Goal: Information Seeking & Learning: Learn about a topic

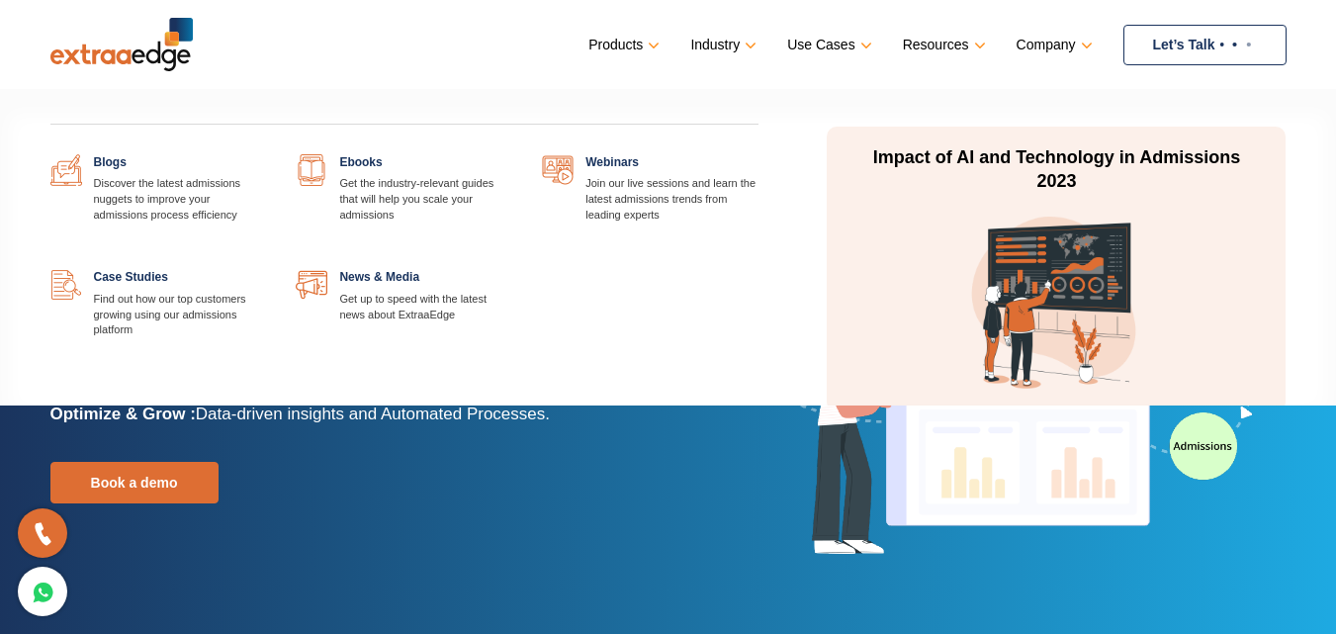
click at [512, 154] on link at bounding box center [512, 154] width 0 height 0
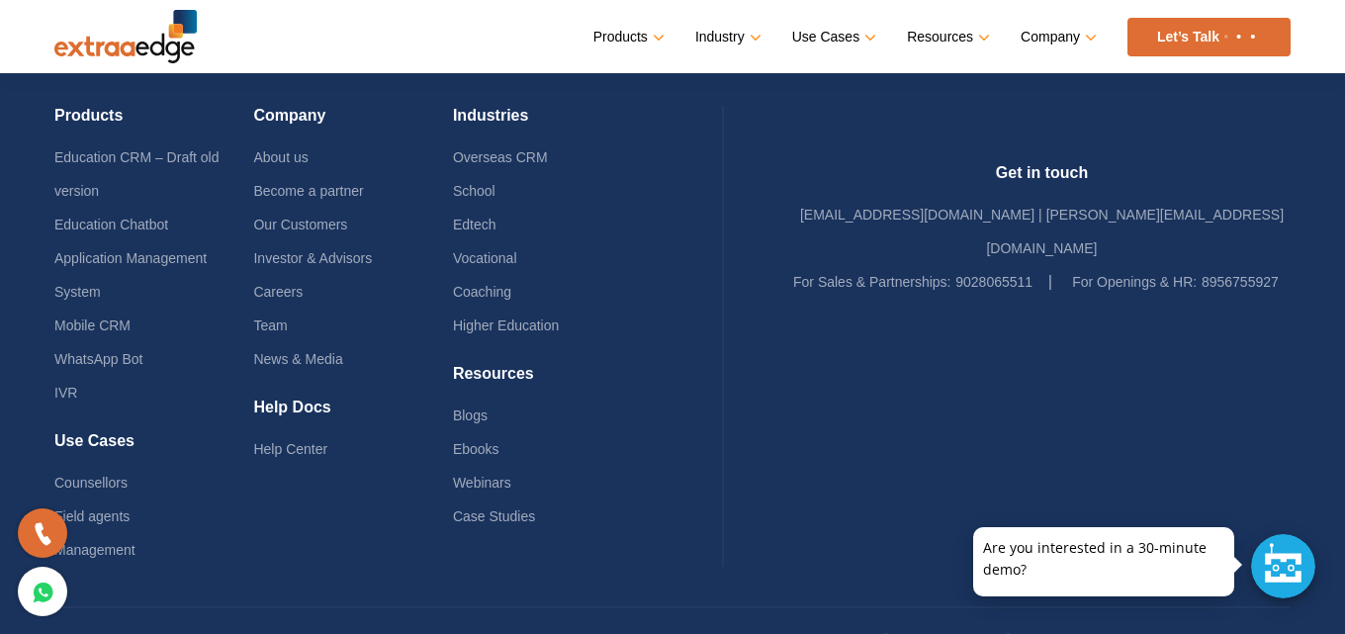
scroll to position [2872, 0]
click at [1192, 264] on label "For Openings & HR:" at bounding box center [1134, 281] width 125 height 34
click at [295, 149] on li "About us" at bounding box center [352, 156] width 199 height 34
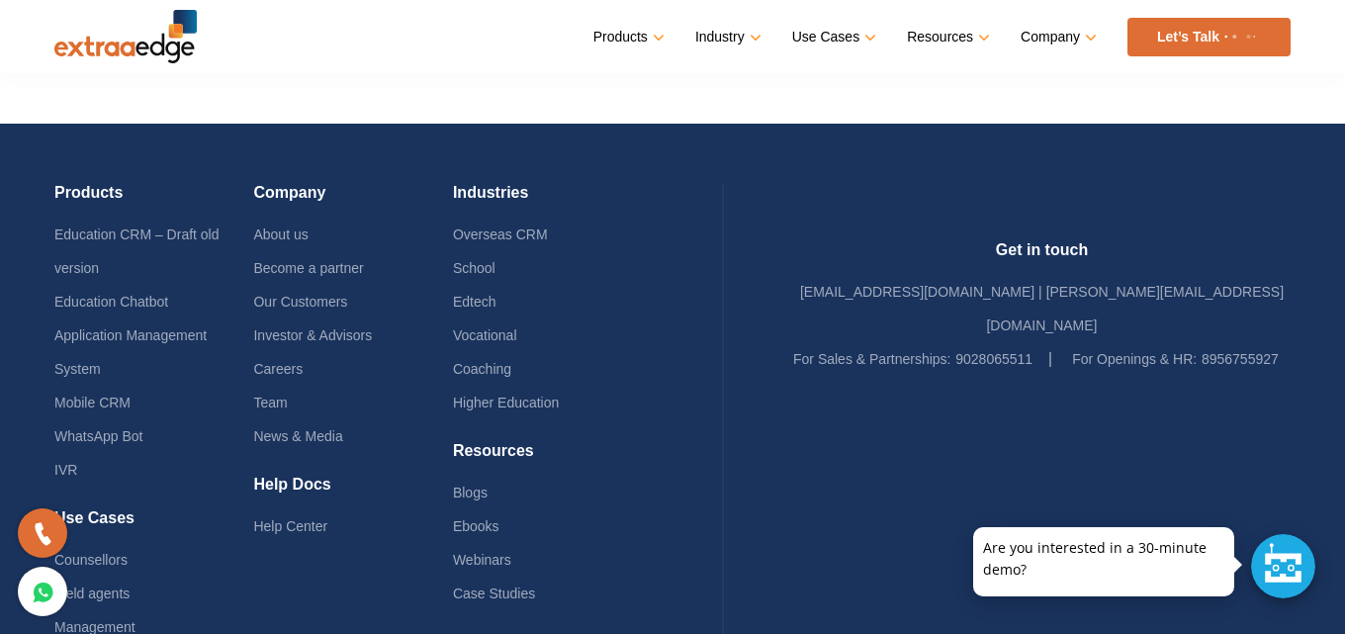
scroll to position [2883, 0]
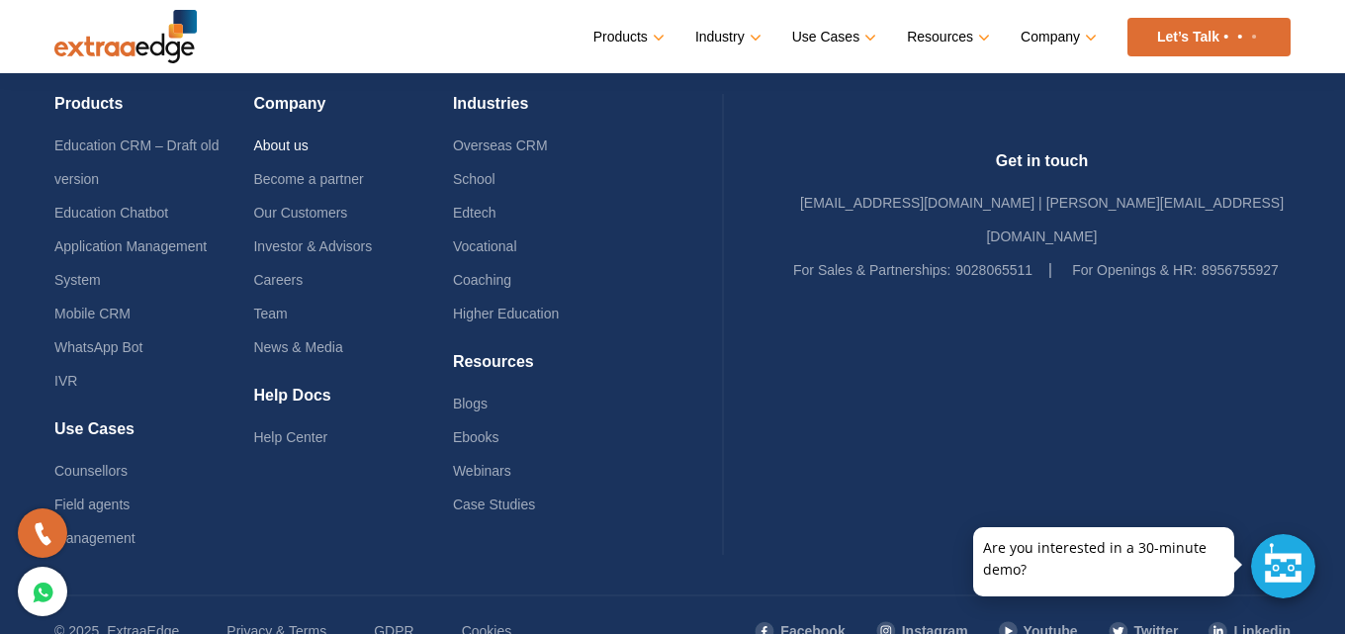
click at [291, 139] on link "About us" at bounding box center [280, 145] width 54 height 16
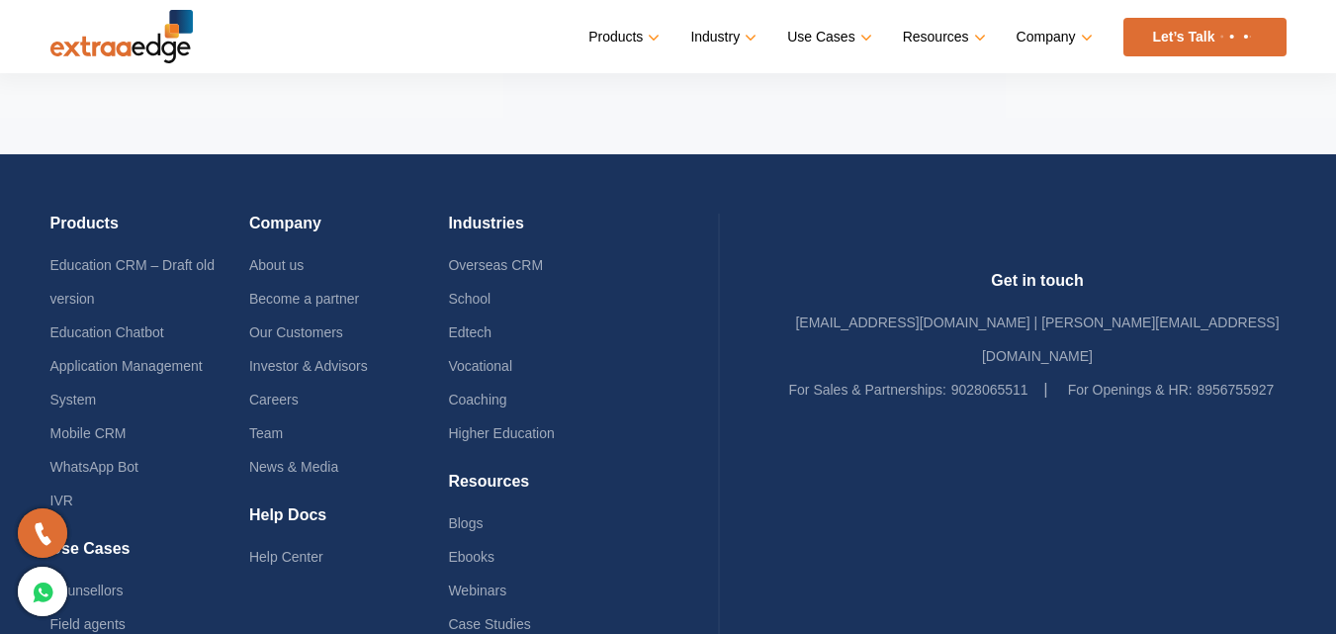
scroll to position [4407, 0]
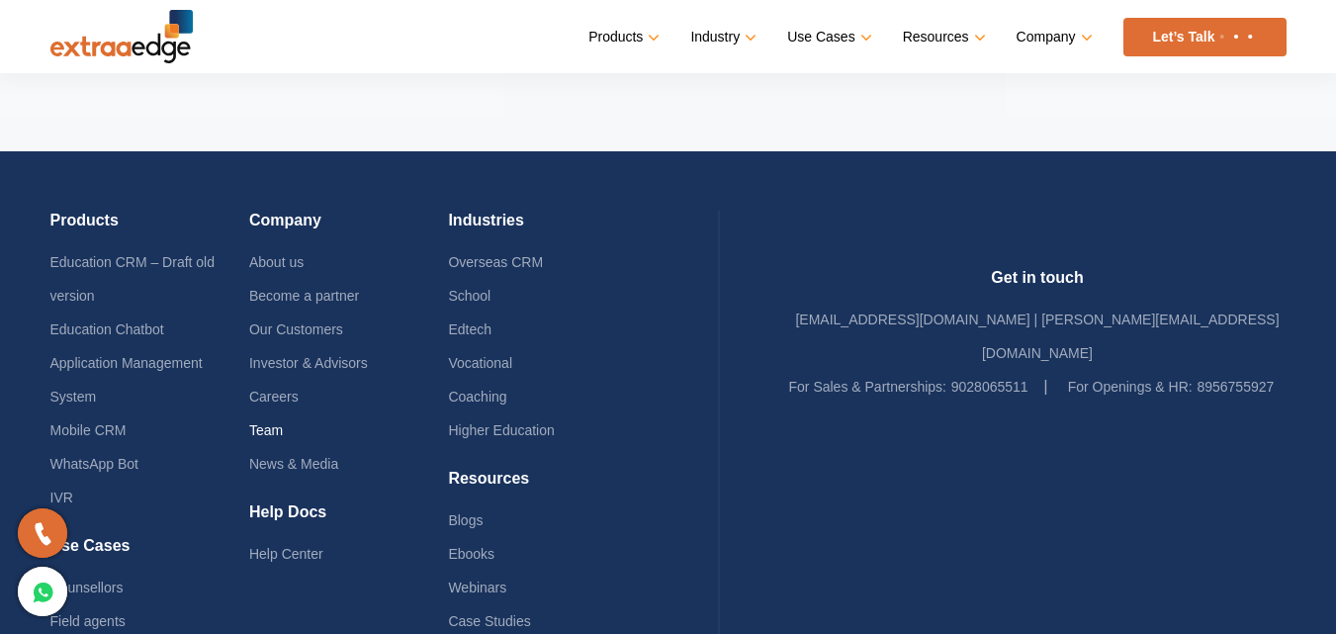
click at [283, 422] on link "Team" at bounding box center [266, 430] width 34 height 16
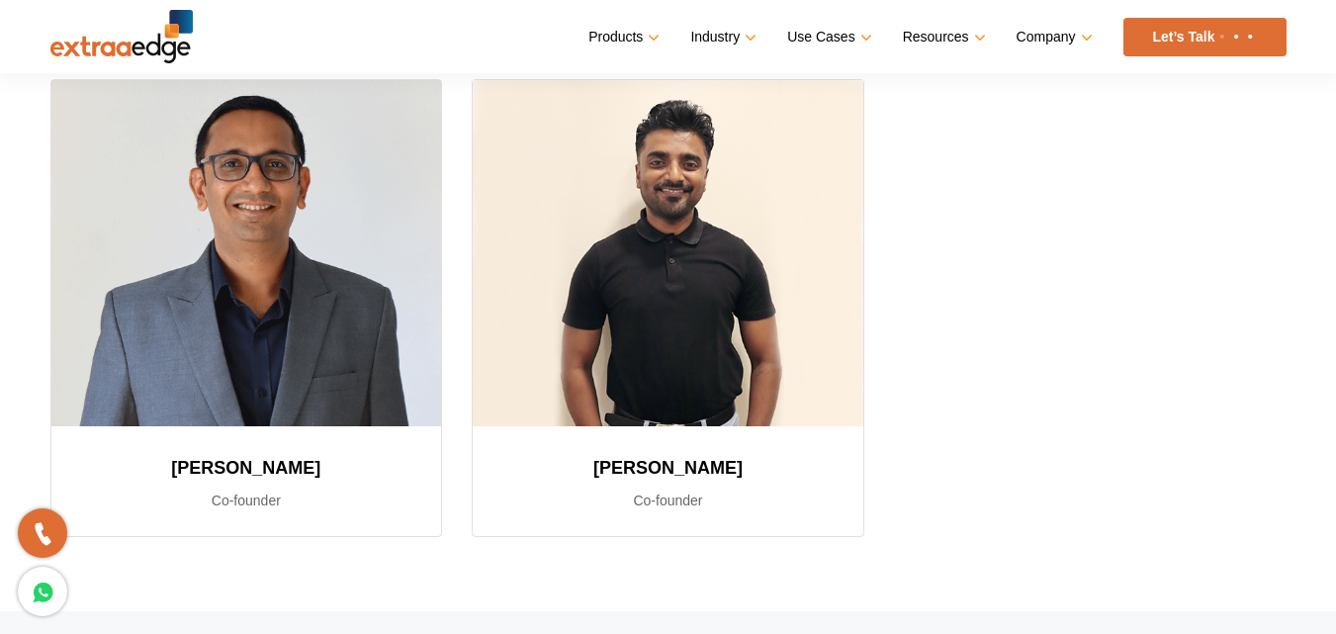
scroll to position [294, 0]
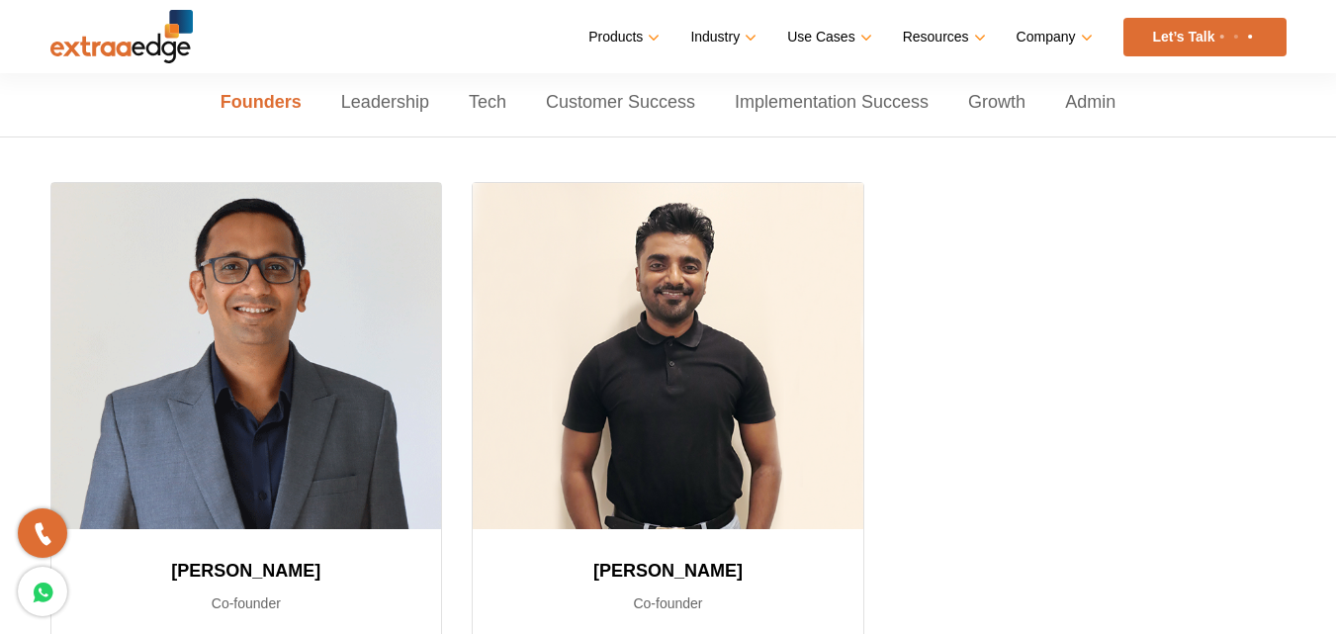
click at [392, 99] on link "Leadership" at bounding box center [385, 102] width 128 height 68
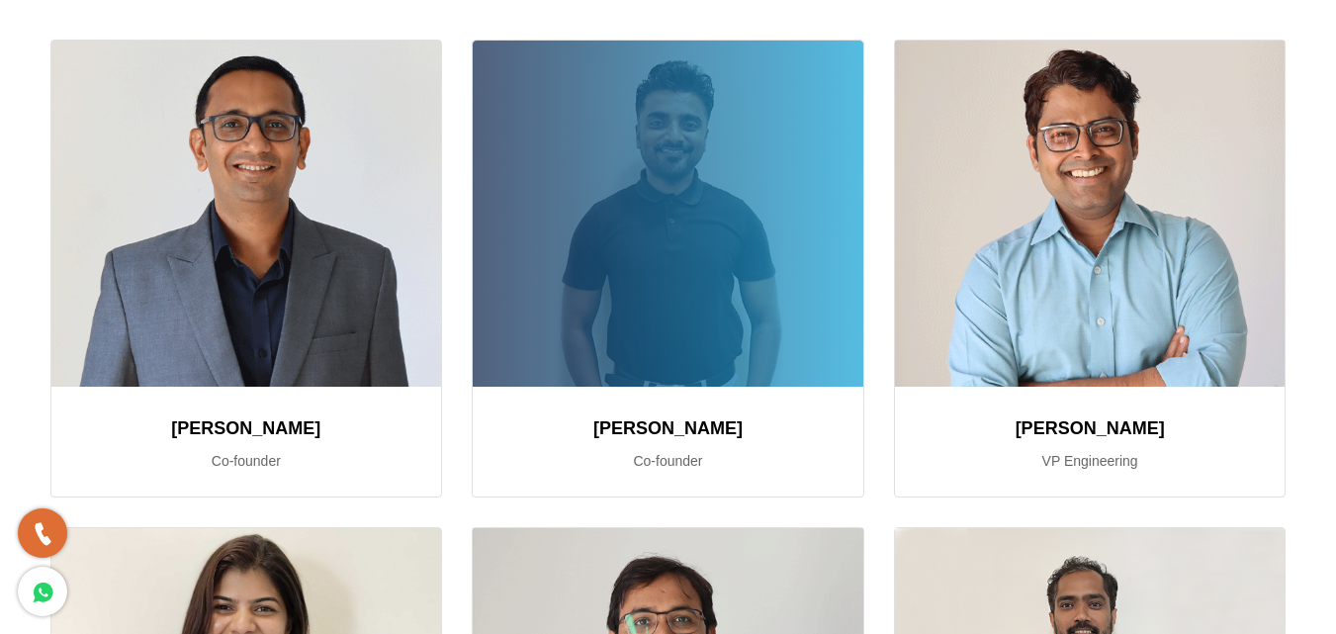
scroll to position [0, 0]
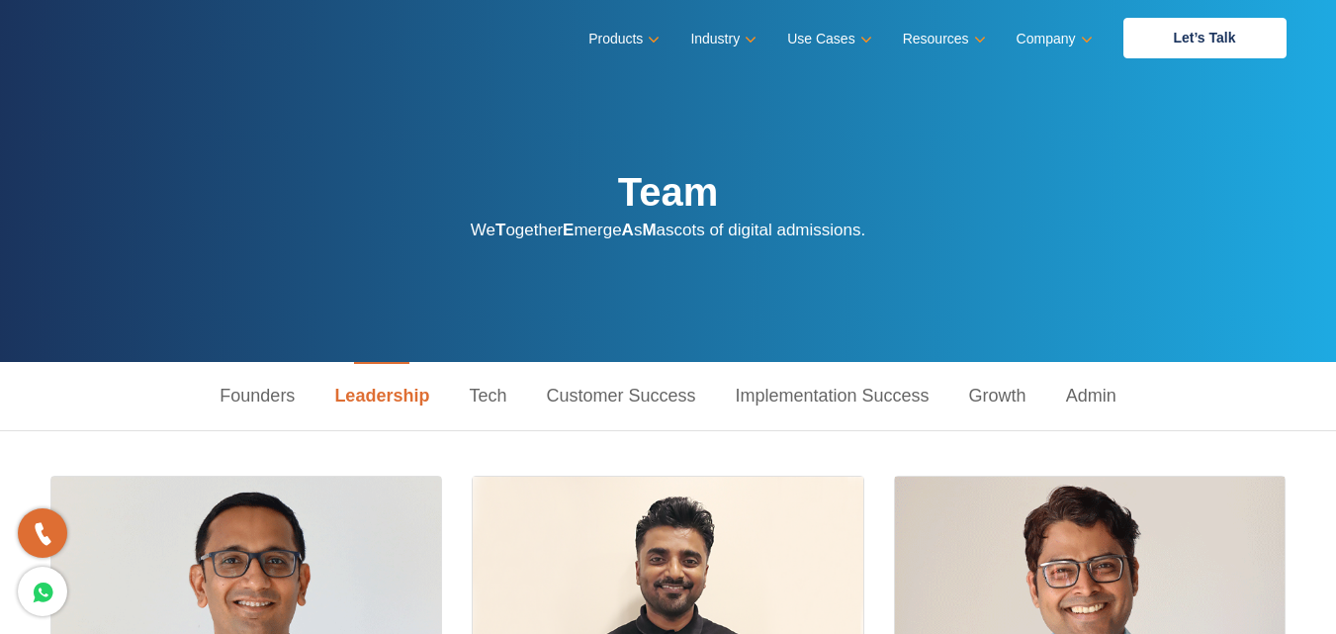
click at [481, 390] on link "Tech" at bounding box center [487, 396] width 77 height 68
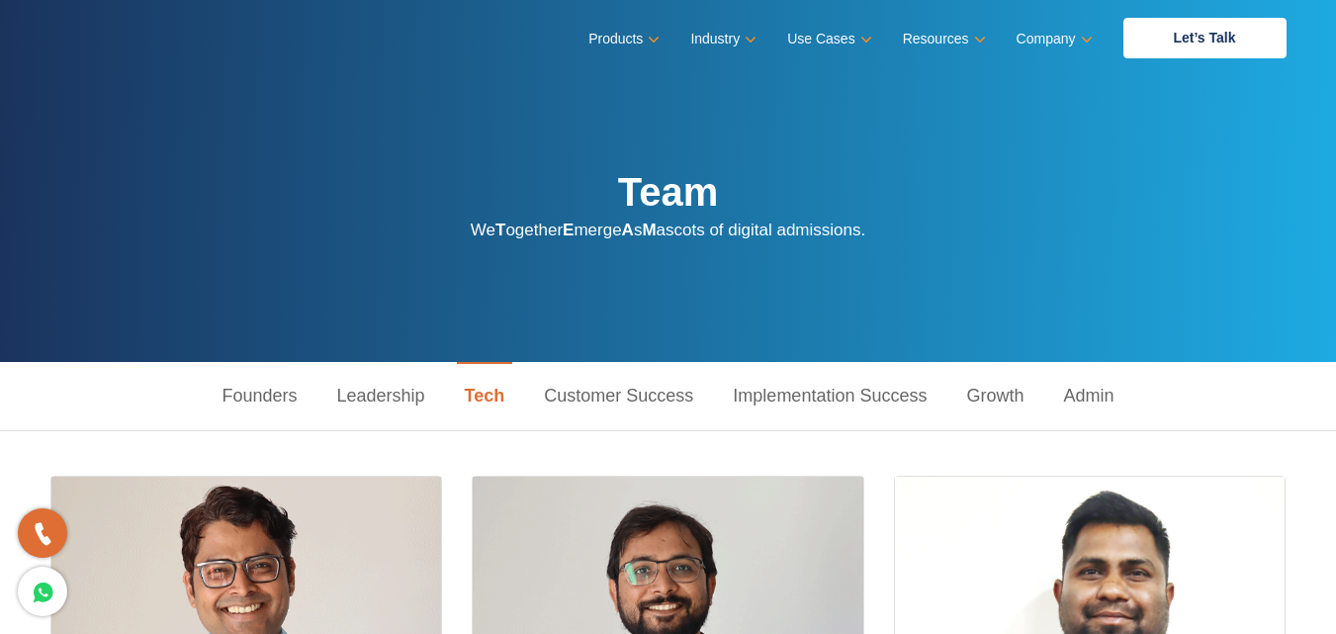
click at [892, 395] on link "Implementation Success" at bounding box center [829, 396] width 233 height 68
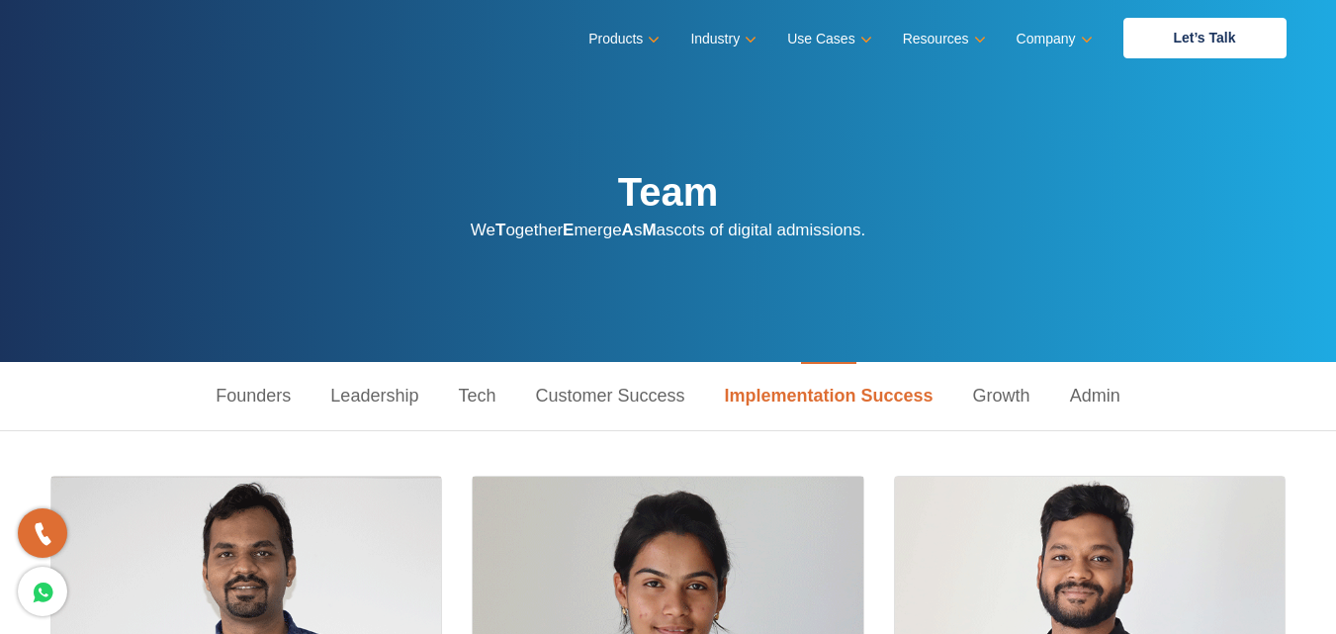
click at [1018, 391] on link "Growth" at bounding box center [1001, 396] width 97 height 68
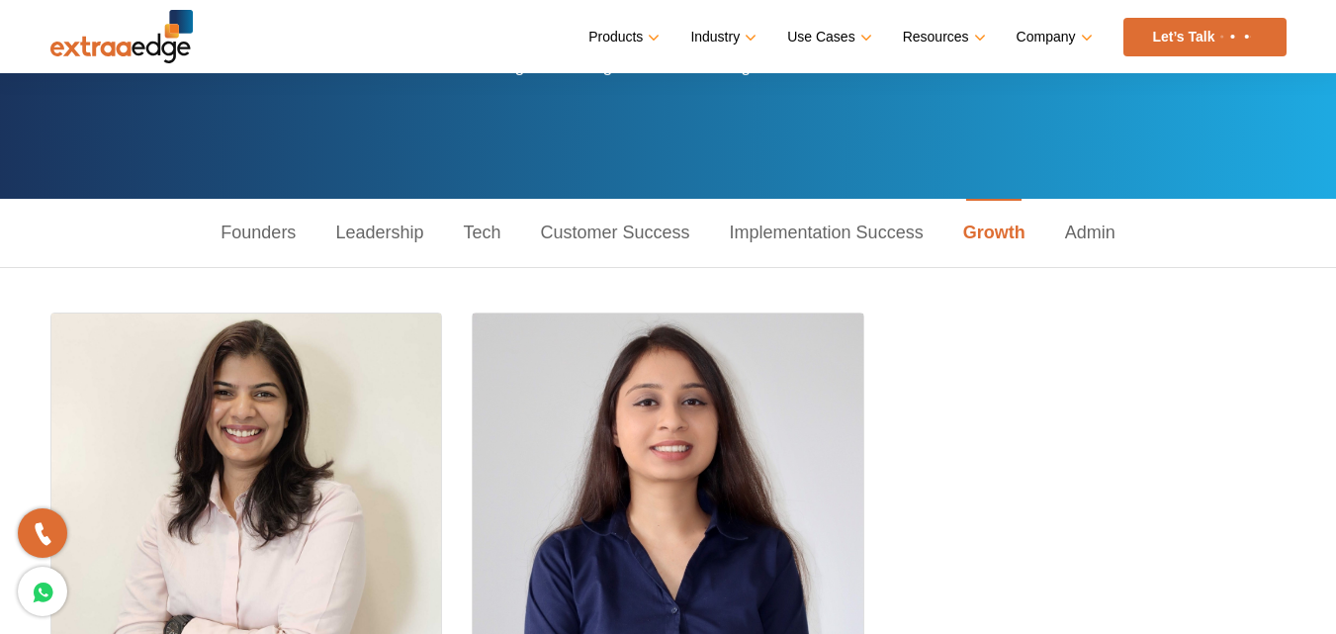
scroll to position [165, 0]
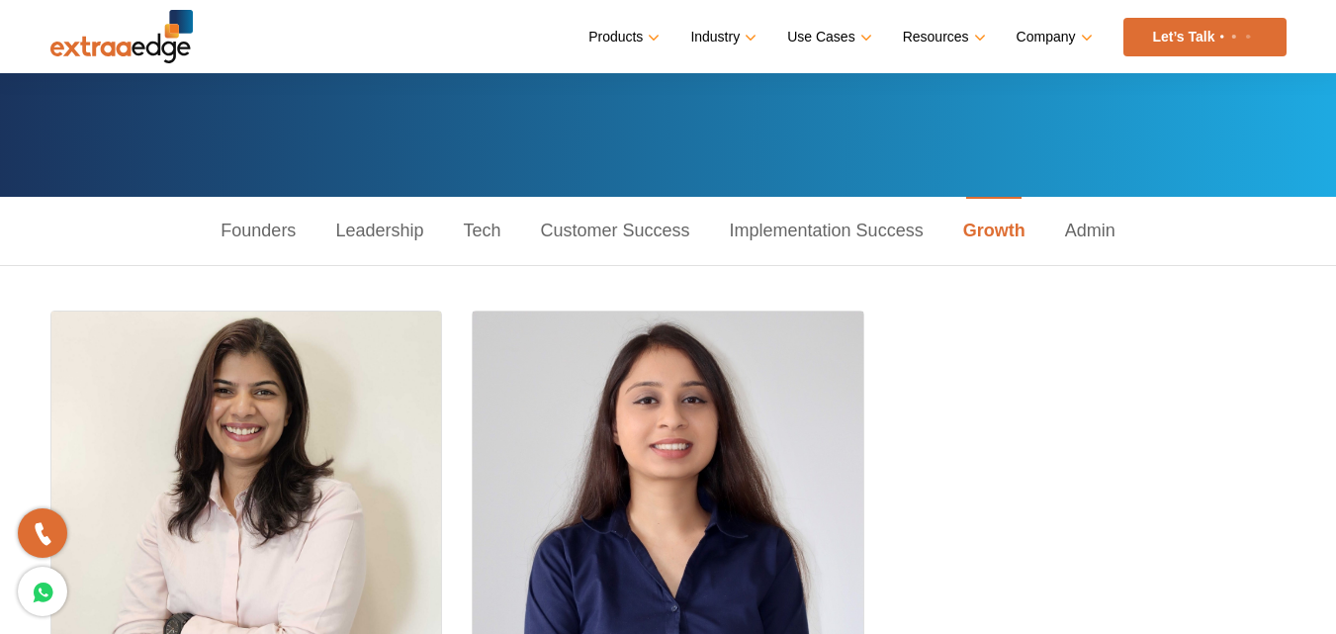
click at [1095, 235] on link "Admin" at bounding box center [1090, 231] width 90 height 68
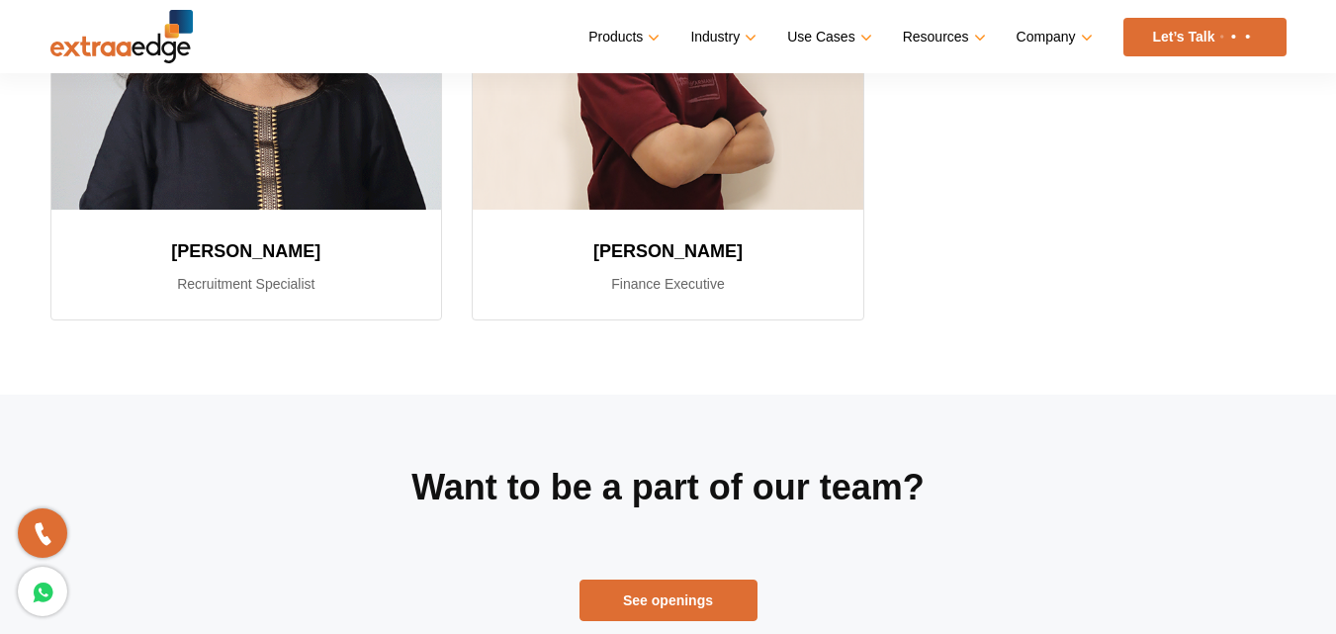
scroll to position [412, 0]
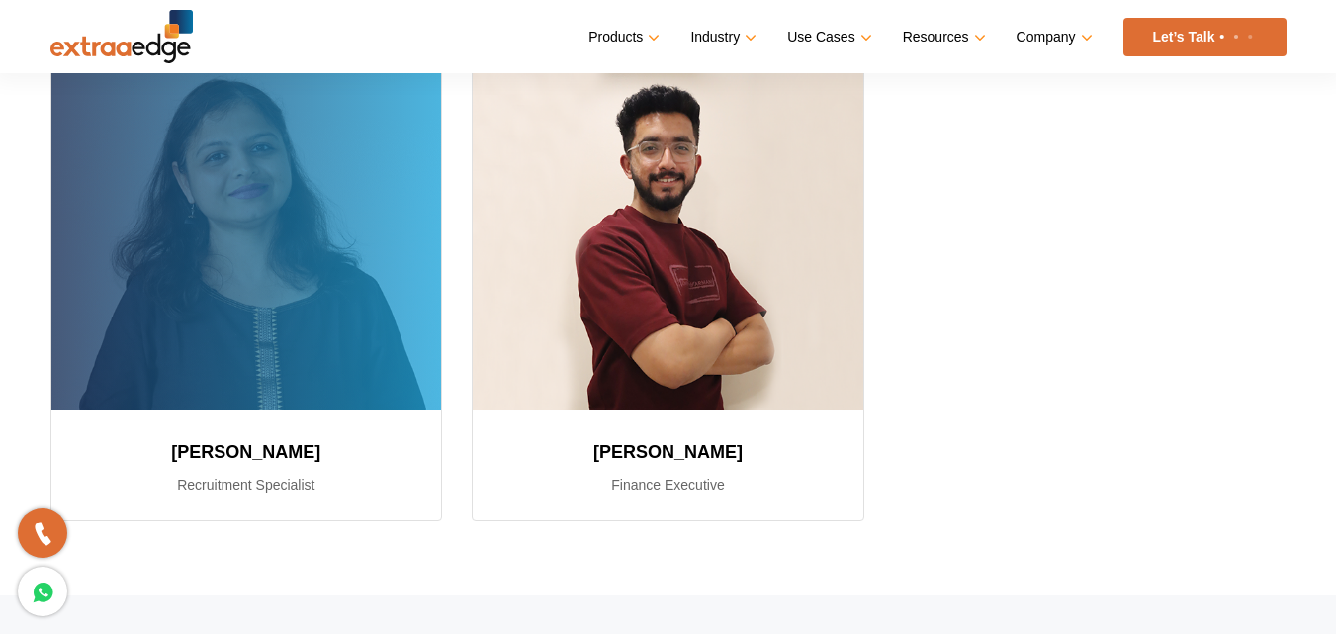
click at [260, 360] on div at bounding box center [246, 237] width 391 height 346
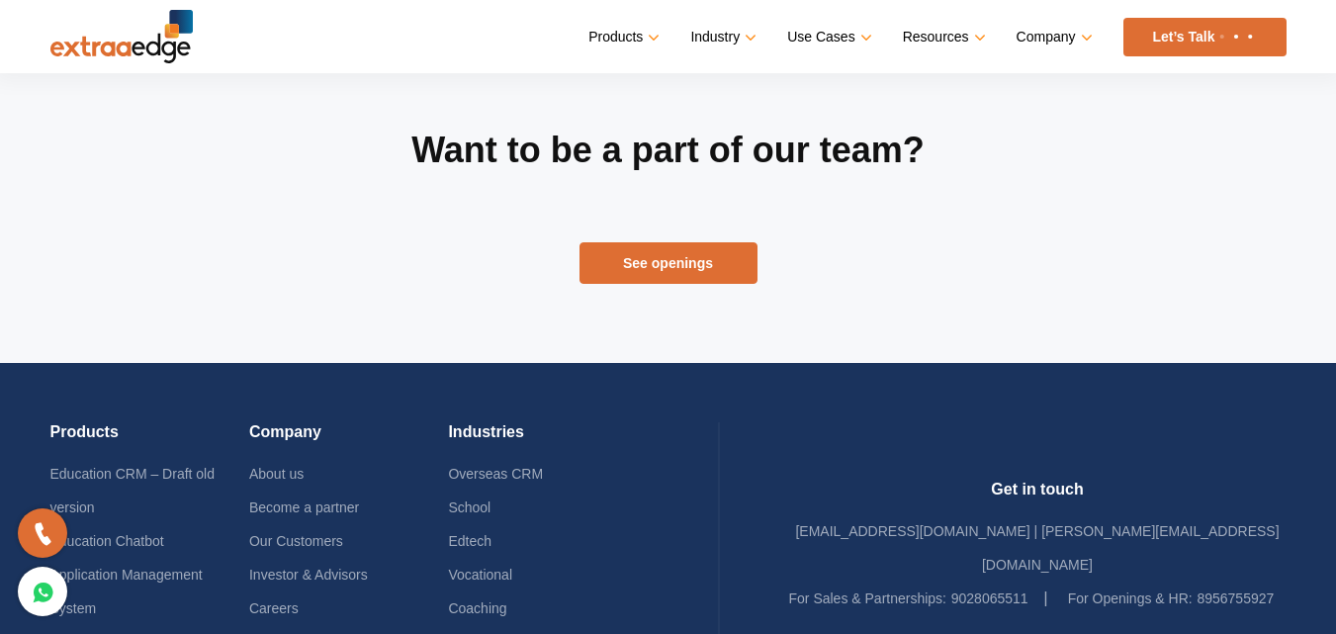
scroll to position [1276, 0]
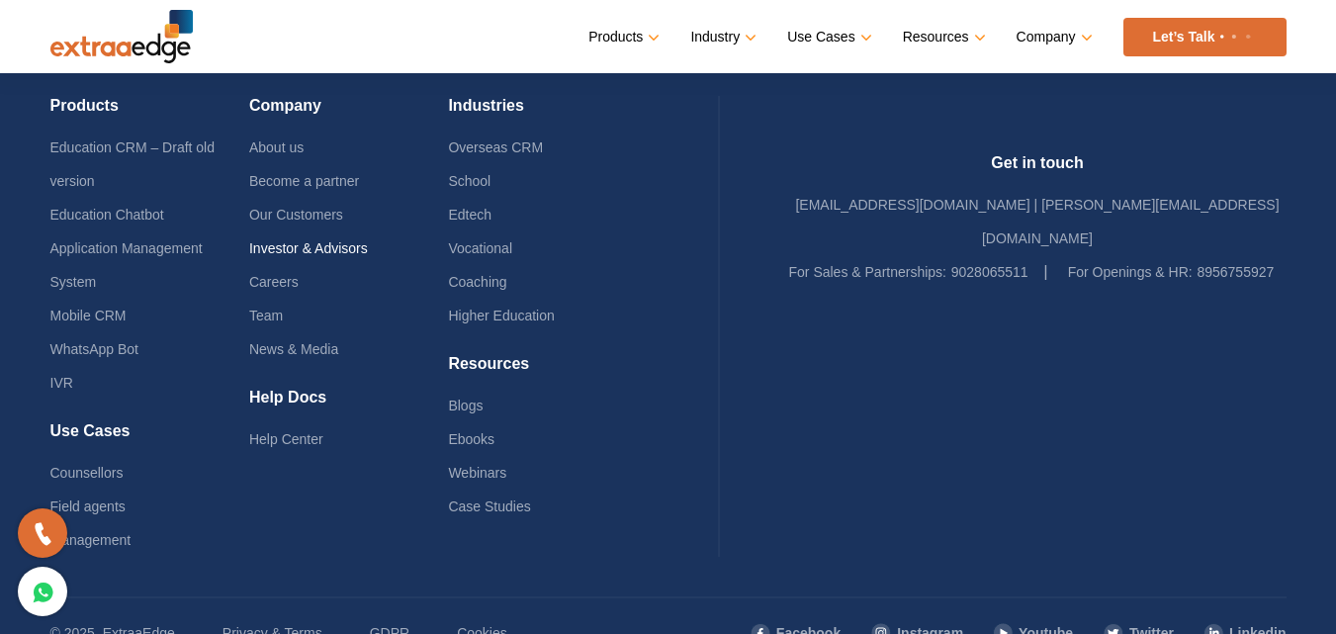
click at [305, 252] on link "Investor & Advisors" at bounding box center [308, 248] width 119 height 16
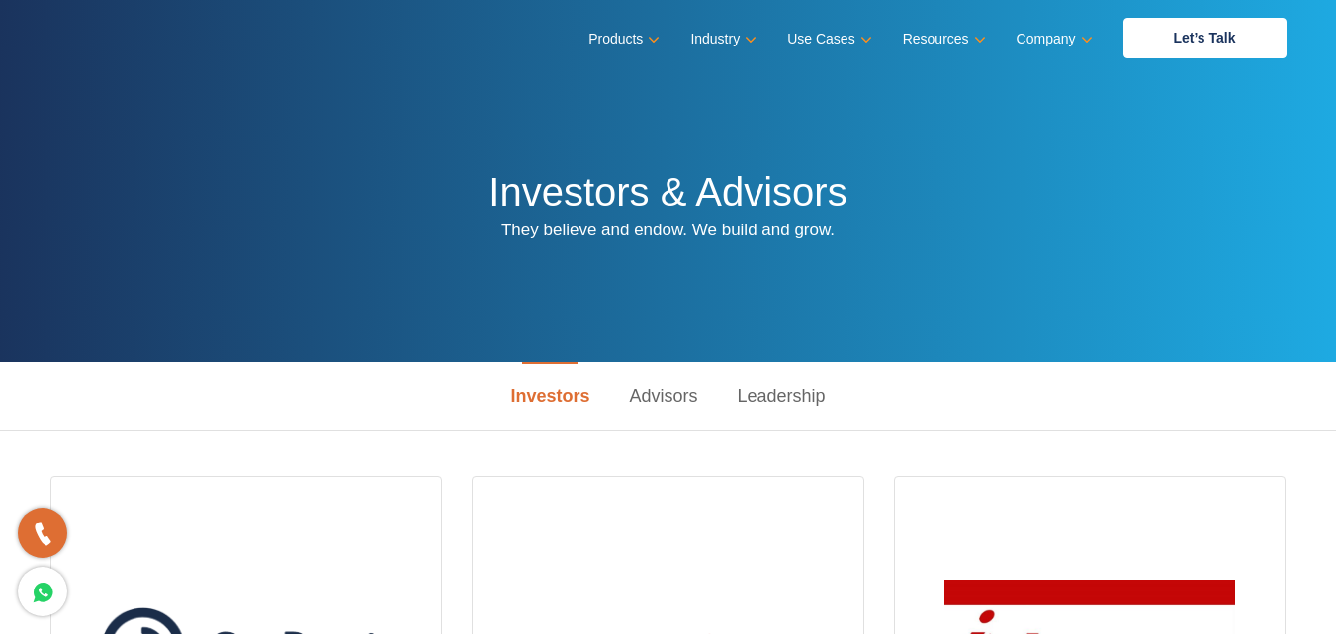
click at [662, 380] on link "Advisors" at bounding box center [663, 396] width 108 height 68
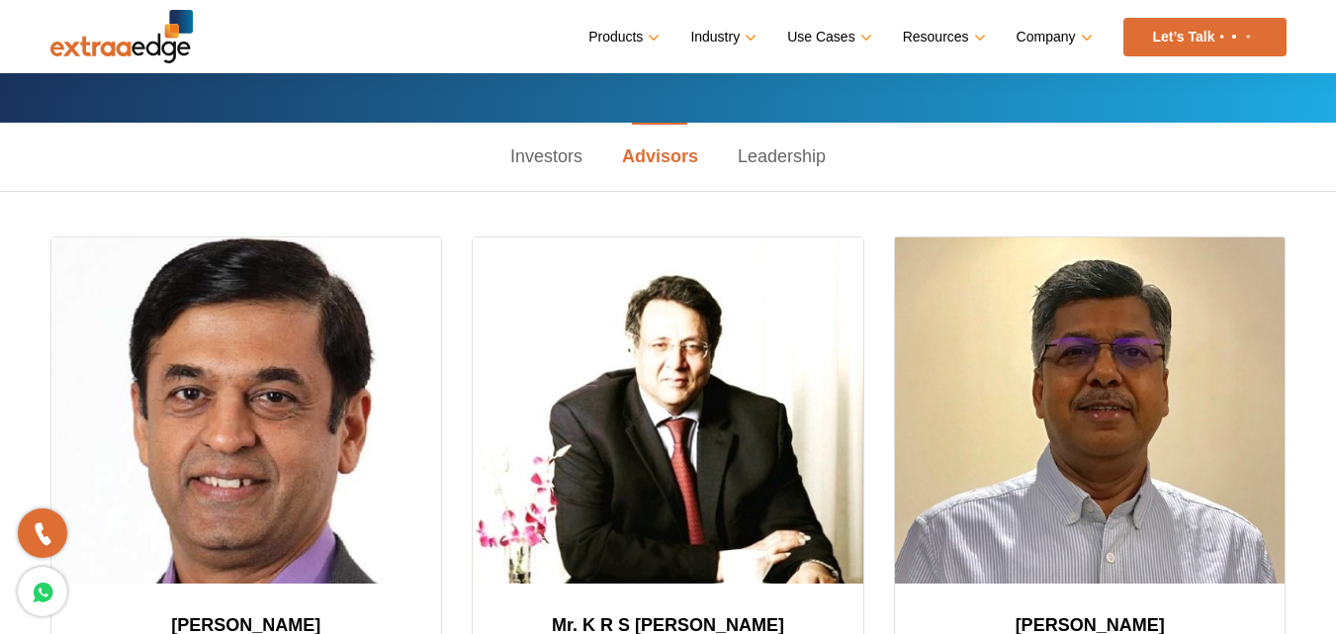
scroll to position [200, 0]
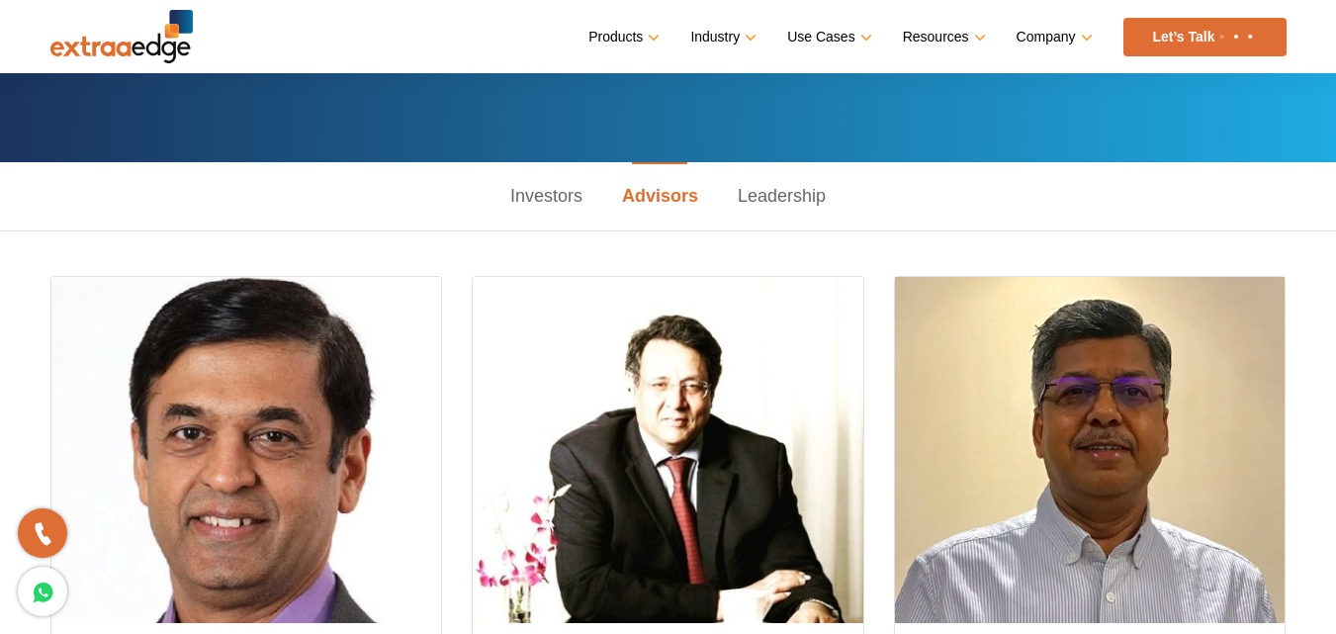
click at [772, 197] on link "Leadership" at bounding box center [782, 196] width 128 height 68
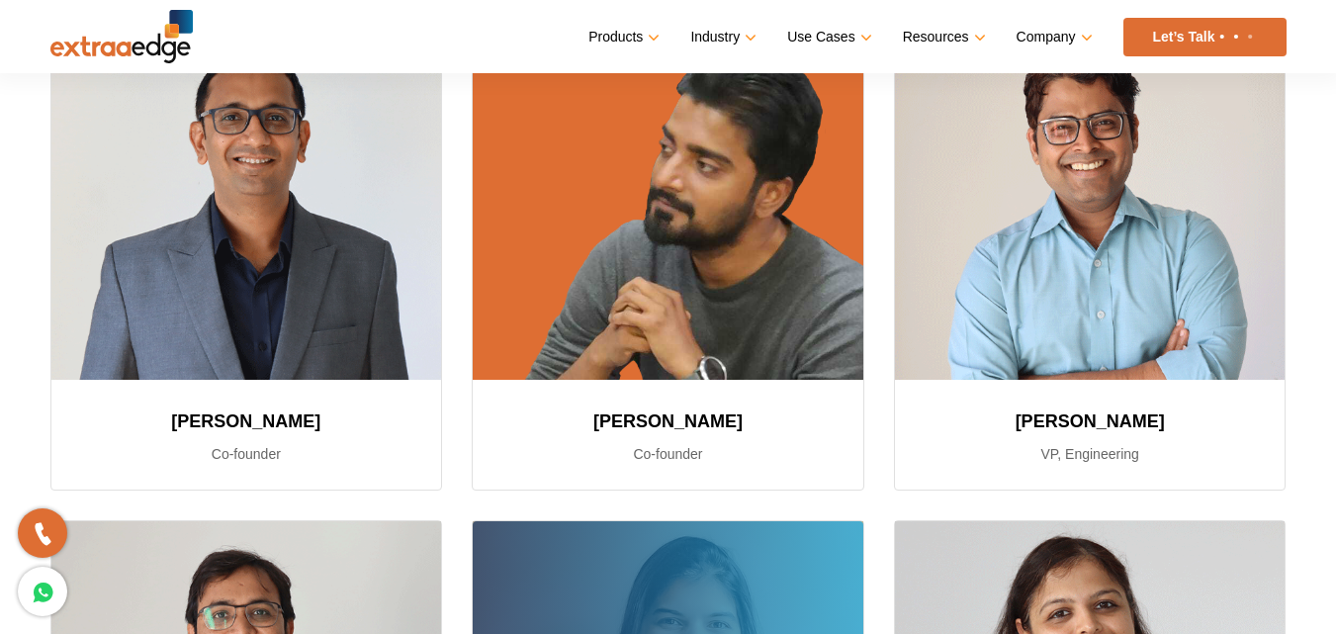
scroll to position [441, 0]
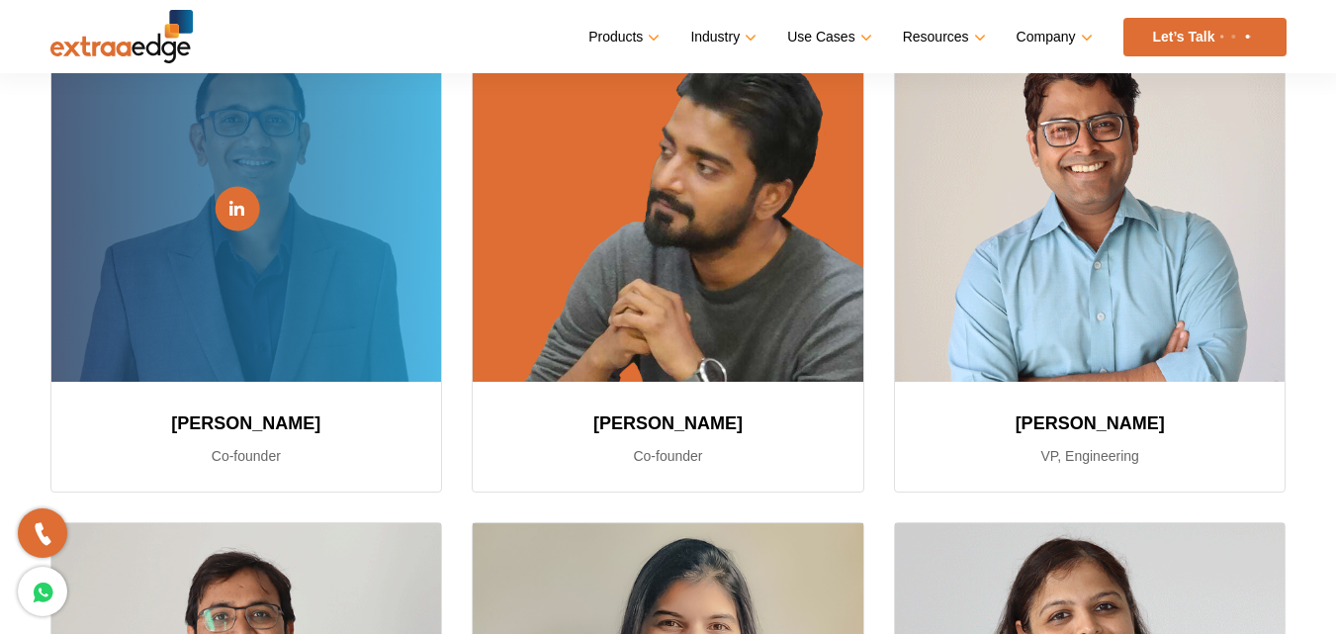
click at [226, 198] on link at bounding box center [237, 209] width 44 height 44
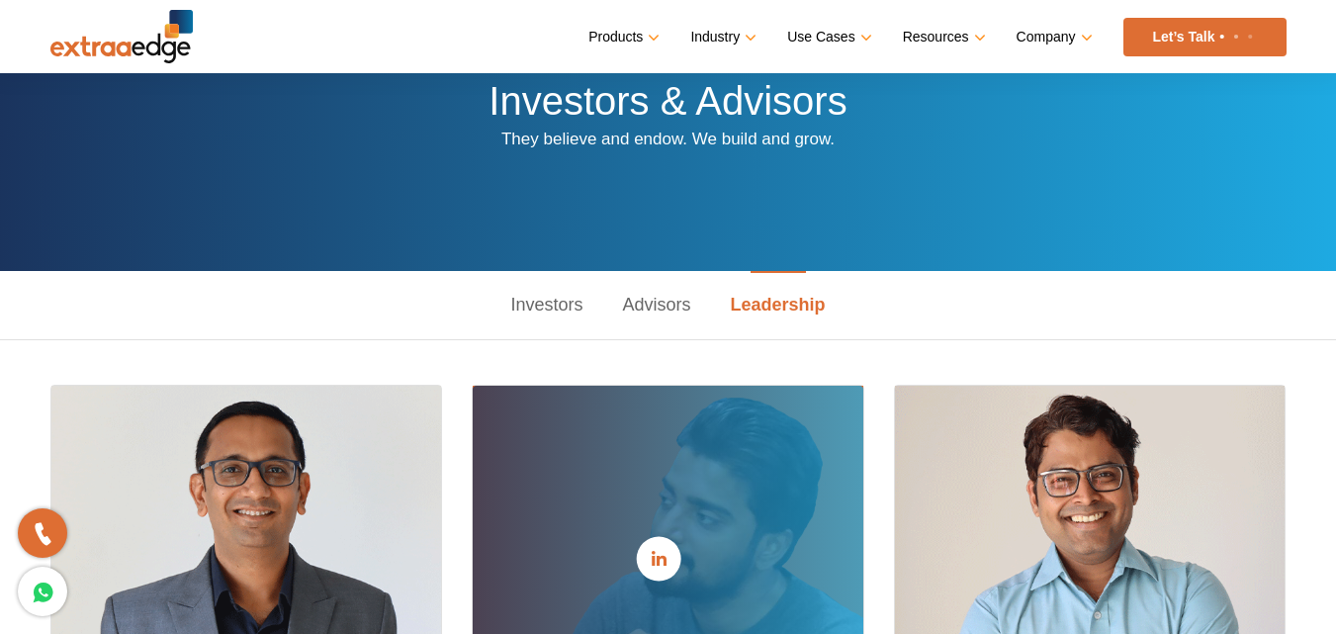
scroll to position [0, 0]
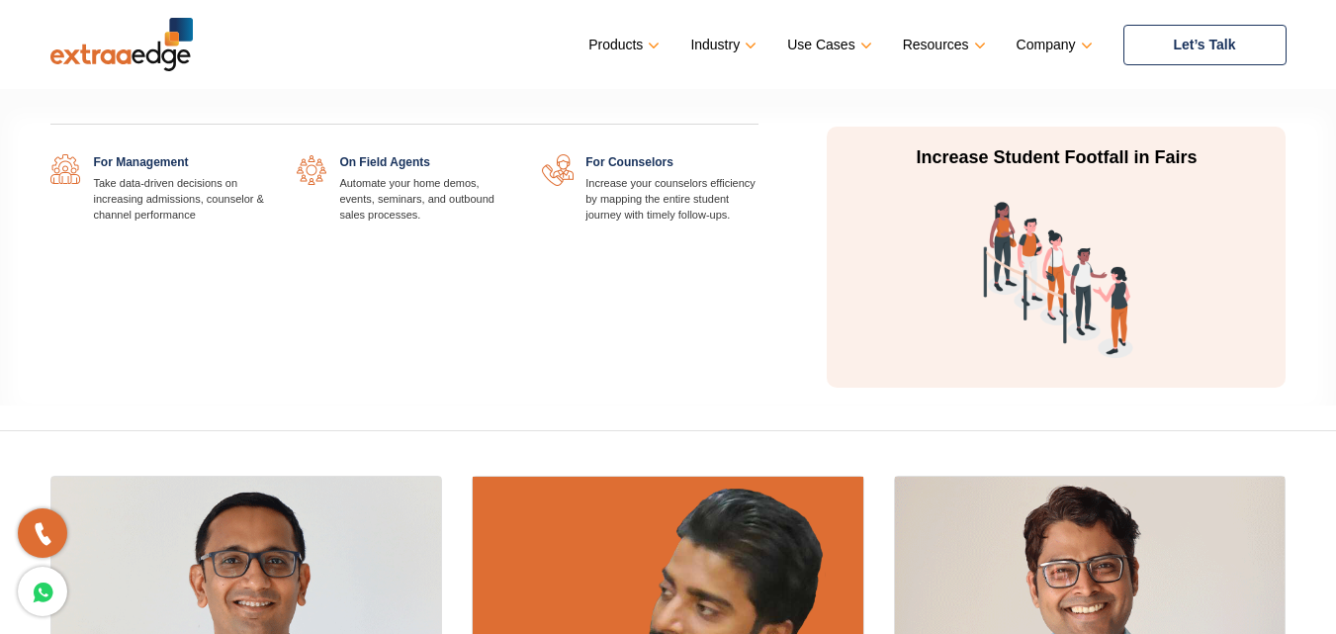
click at [266, 154] on link at bounding box center [266, 154] width 0 height 0
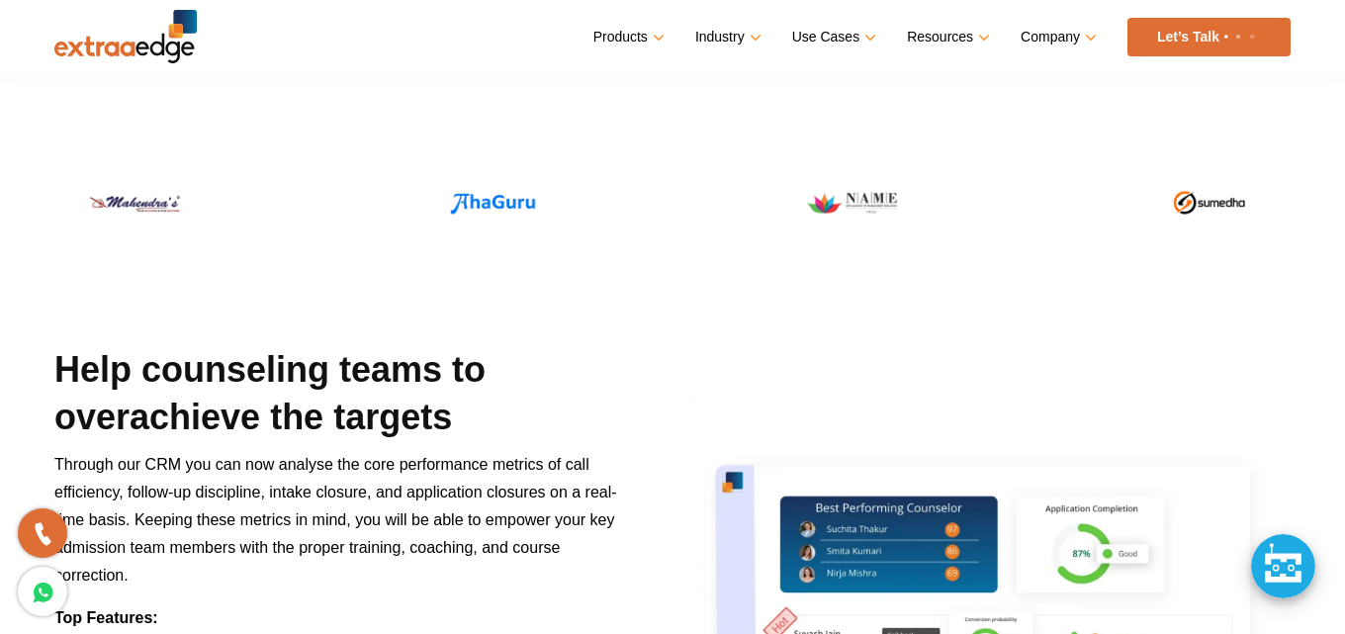
scroll to position [691, 0]
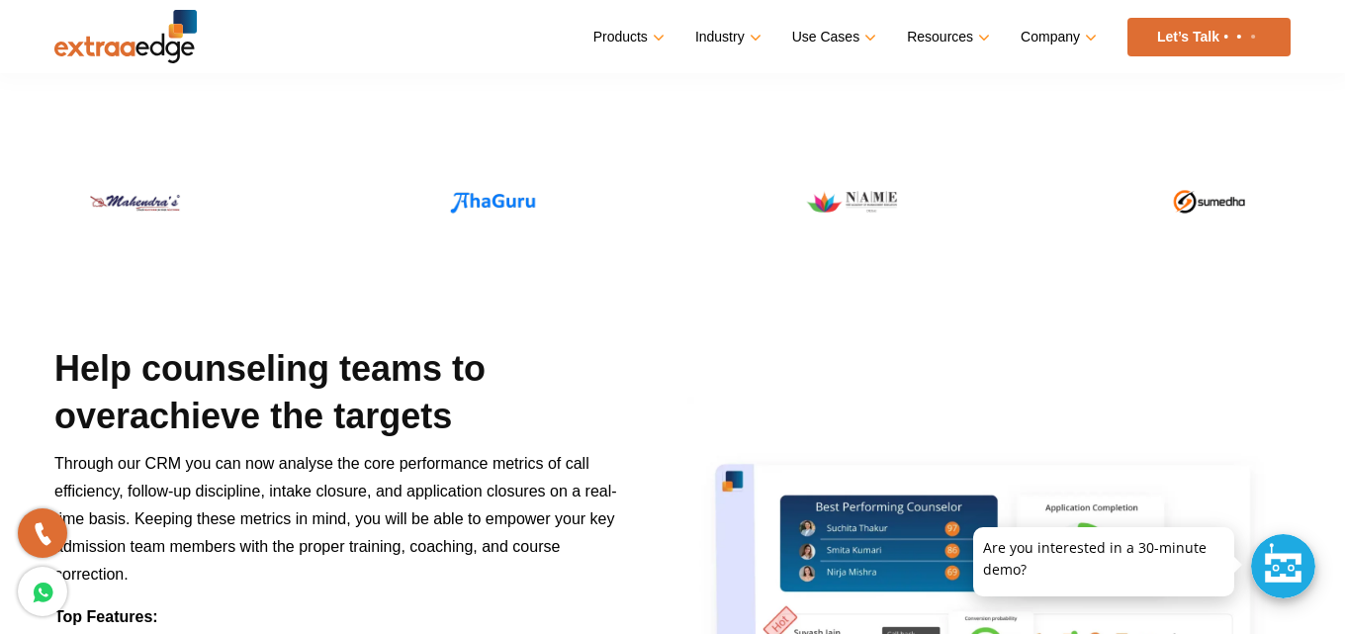
drag, startPoint x: 0, startPoint y: 0, endPoint x: 330, endPoint y: 309, distance: 452.6
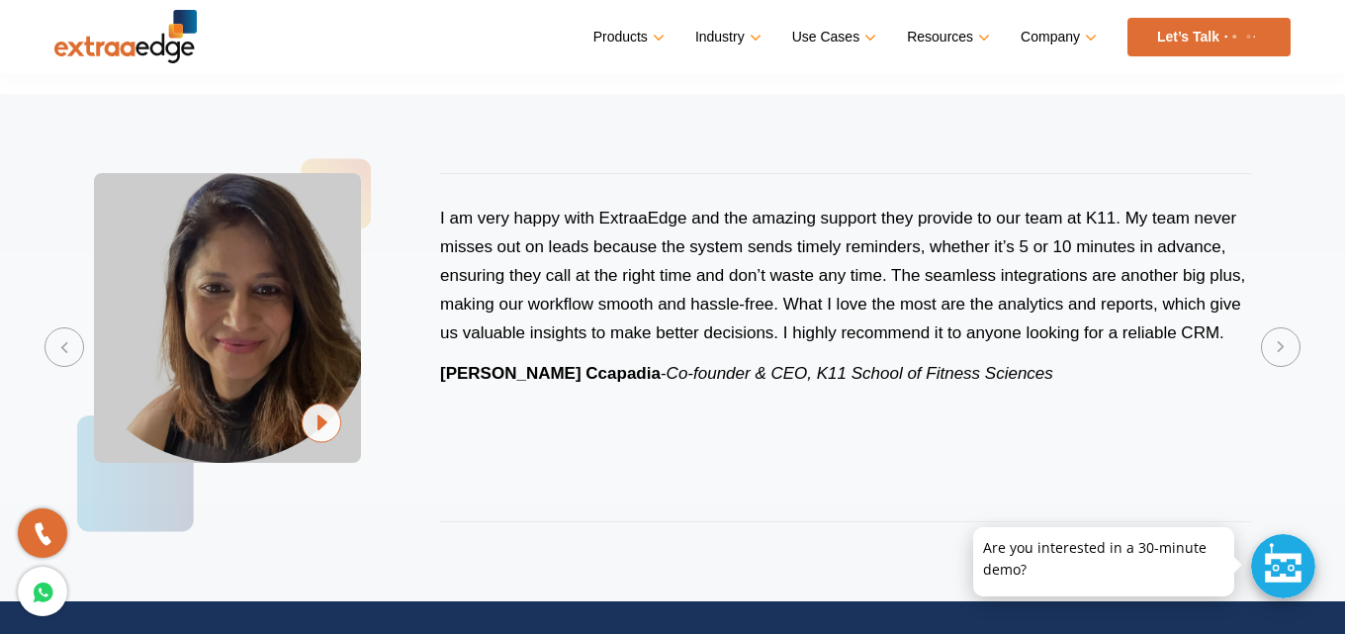
scroll to position [4085, 0]
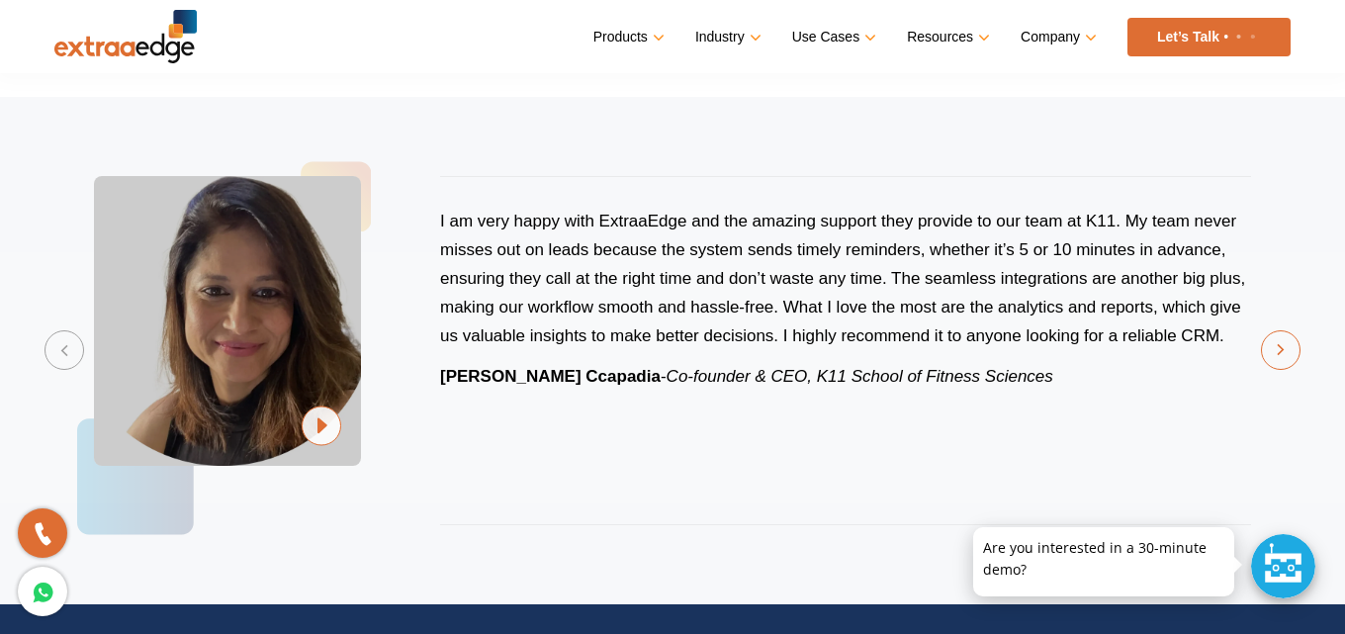
click at [1276, 348] on button "Next" at bounding box center [1281, 350] width 40 height 40
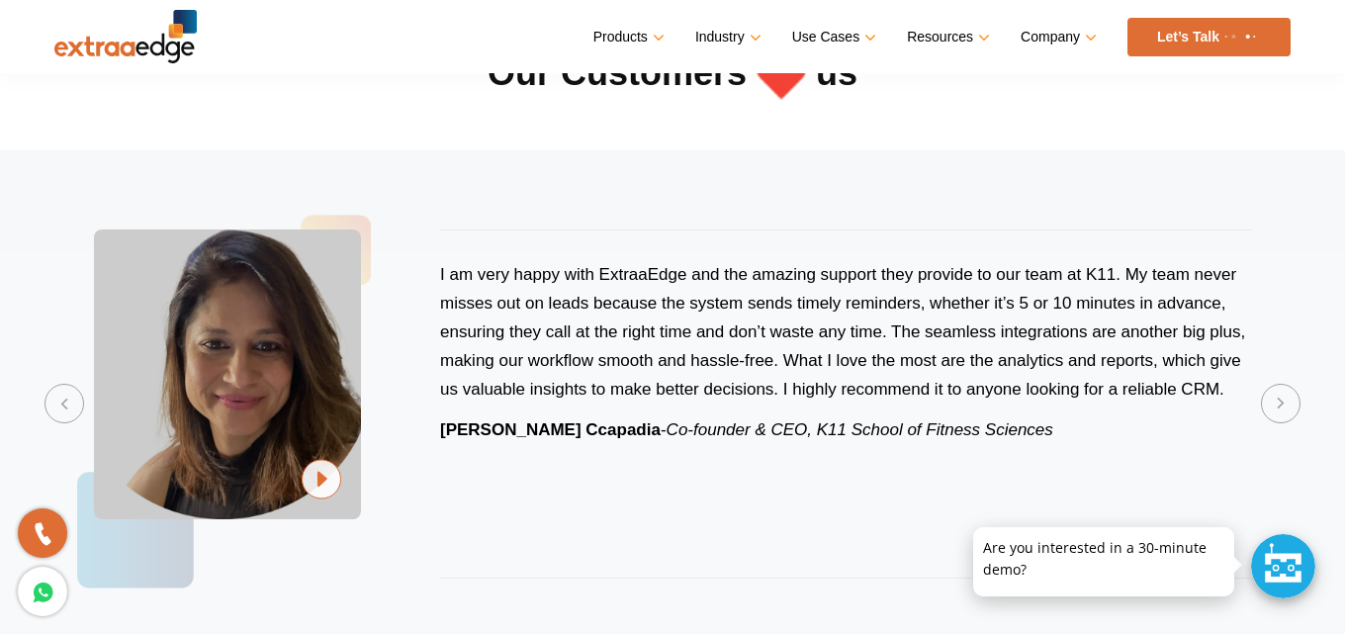
scroll to position [4031, 0]
click at [1286, 405] on button "Next" at bounding box center [1281, 405] width 40 height 40
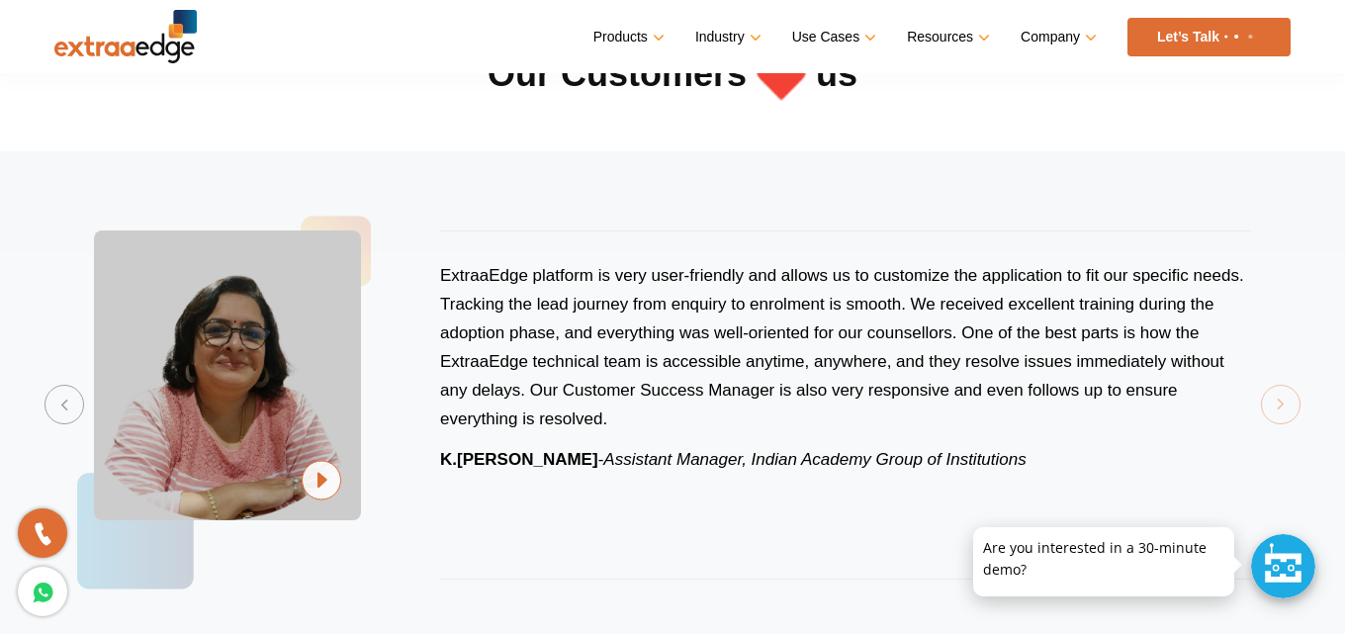
click at [1286, 405] on div "ExtraaEdge platform is very user-friendly and allows us to customize the applic…" at bounding box center [672, 405] width 1236 height 428
click at [60, 416] on button "Previous" at bounding box center [64, 405] width 40 height 40
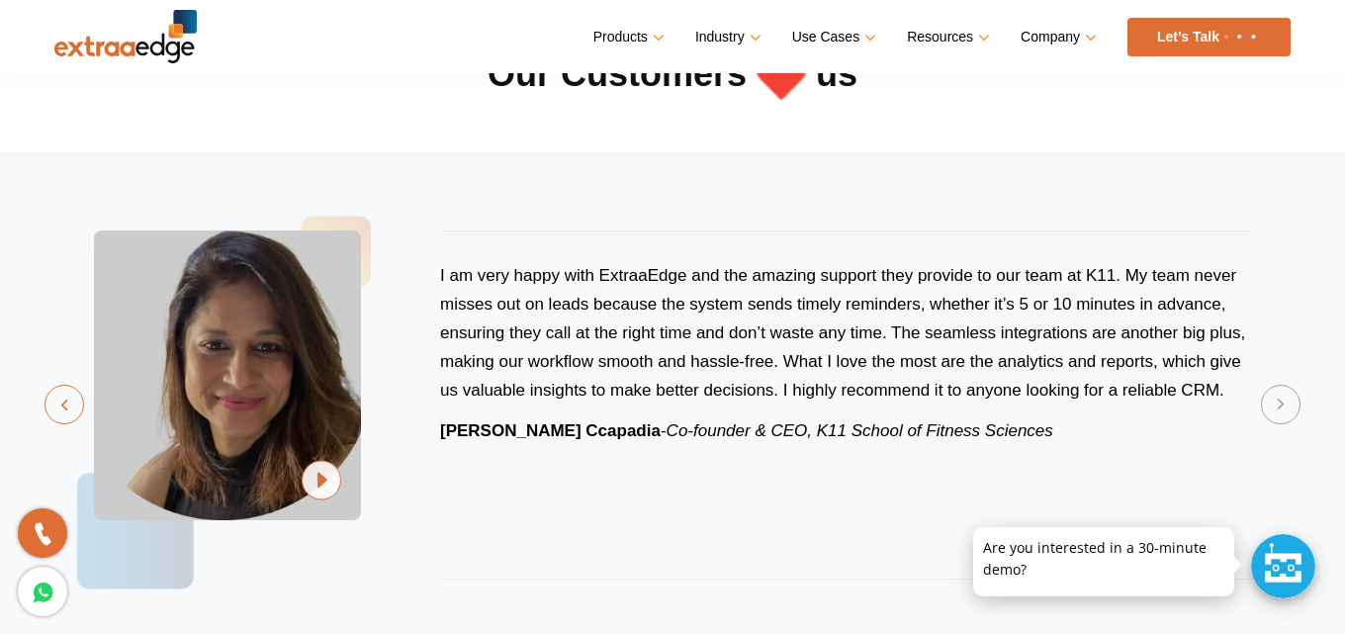
click at [60, 416] on button "Previous" at bounding box center [64, 405] width 40 height 40
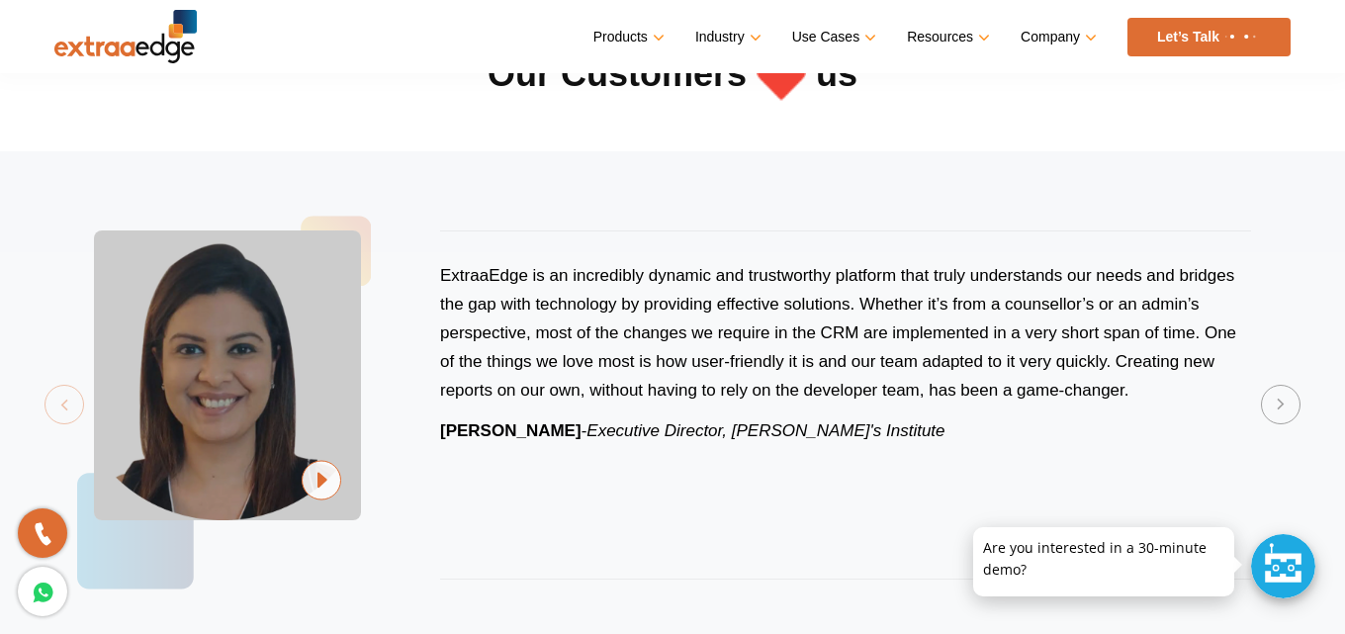
click at [60, 416] on div "ExtraaEdge is an incredibly dynamic and trustworthy platform that truly underst…" at bounding box center [672, 405] width 1236 height 428
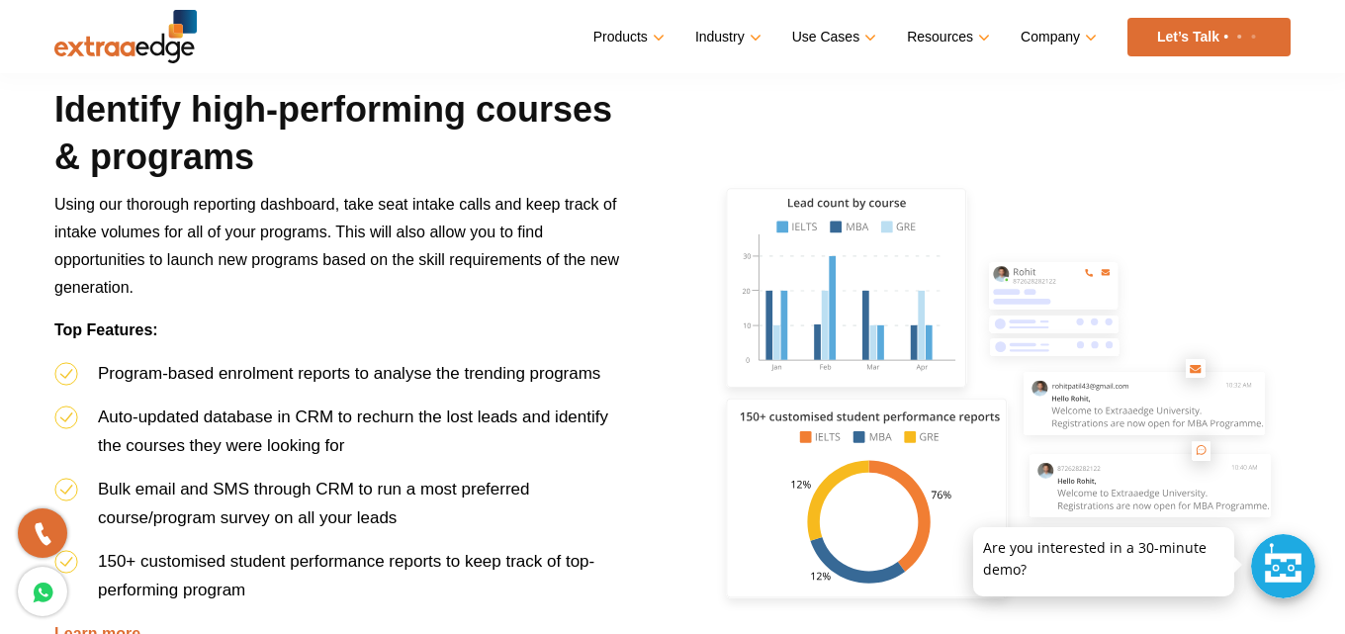
scroll to position [2278, 0]
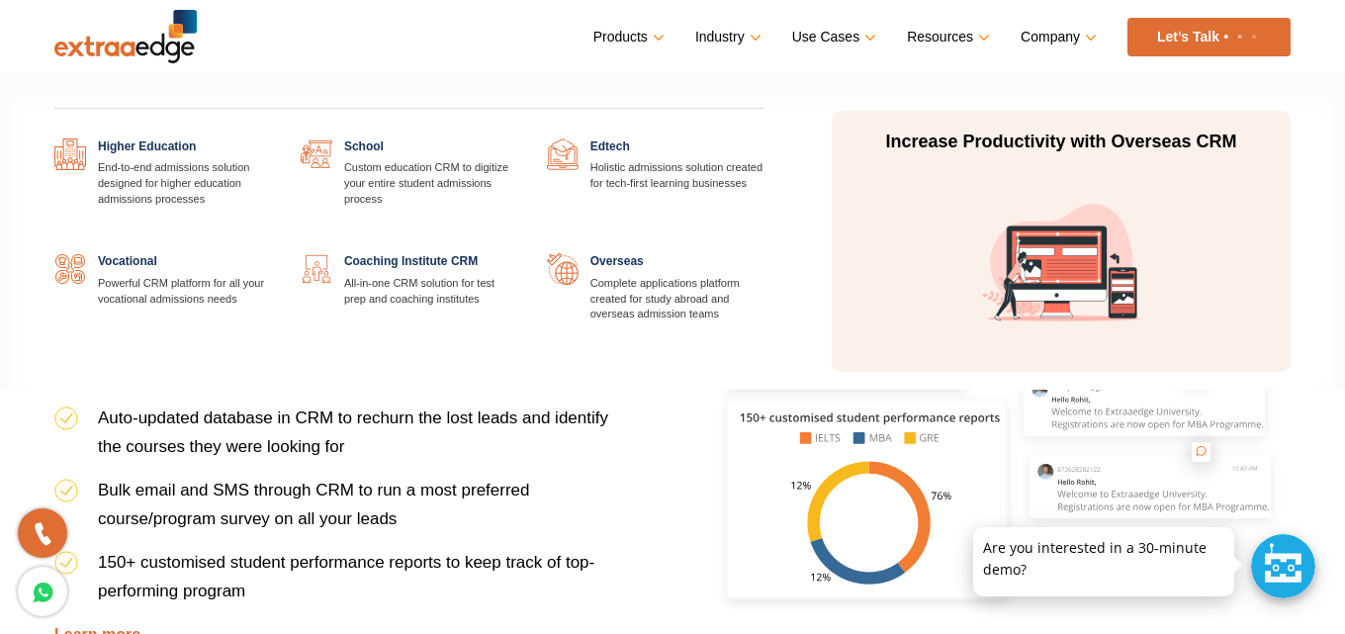
click at [763, 138] on link at bounding box center [763, 138] width 0 height 0
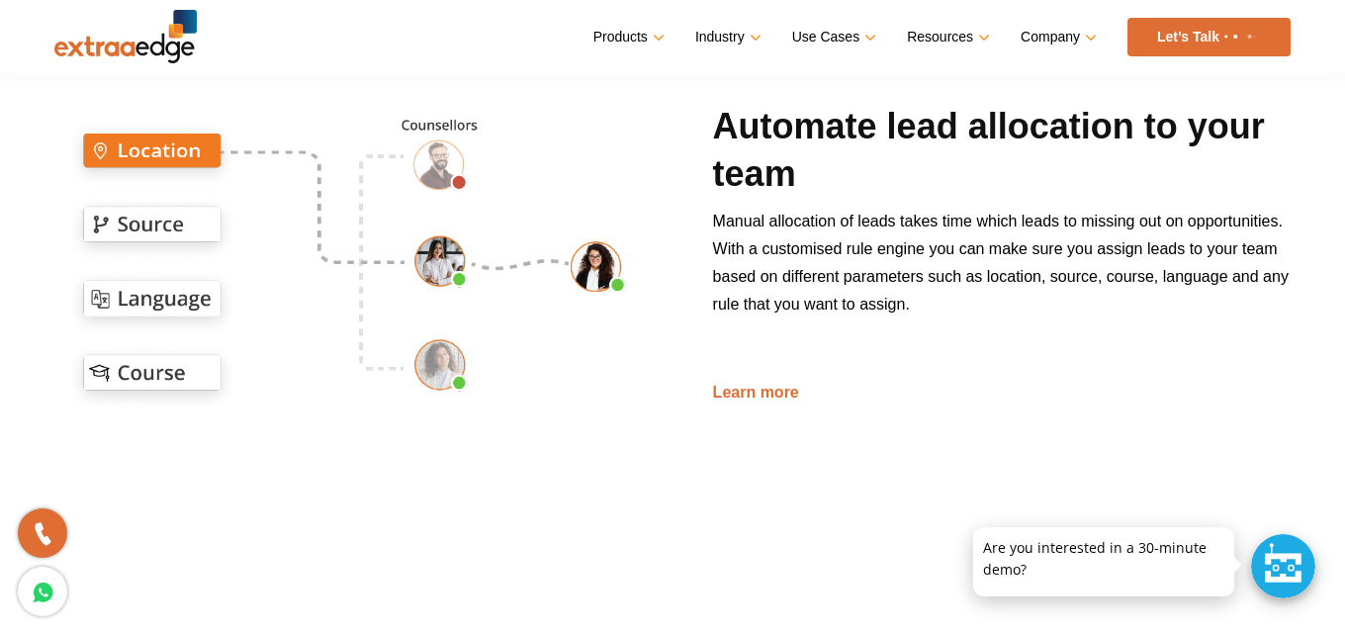
scroll to position [1706, 0]
